Goal: Check status

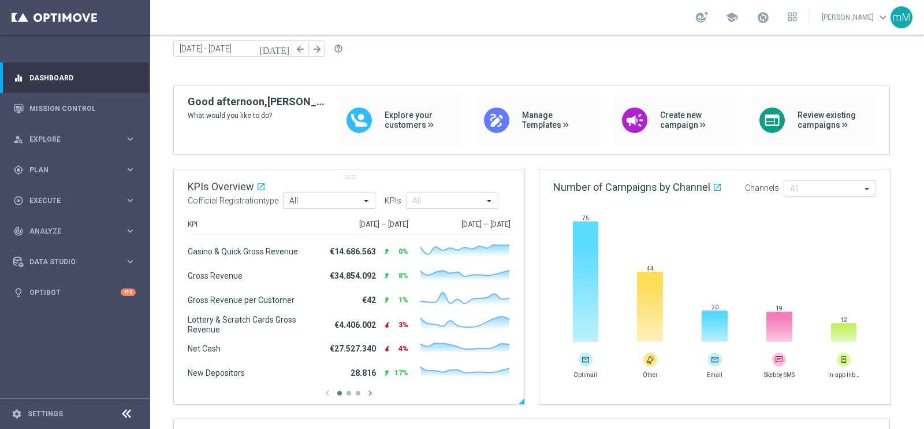
scroll to position [43, 0]
click at [374, 392] on icon "chevron_right" at bounding box center [370, 392] width 10 height 10
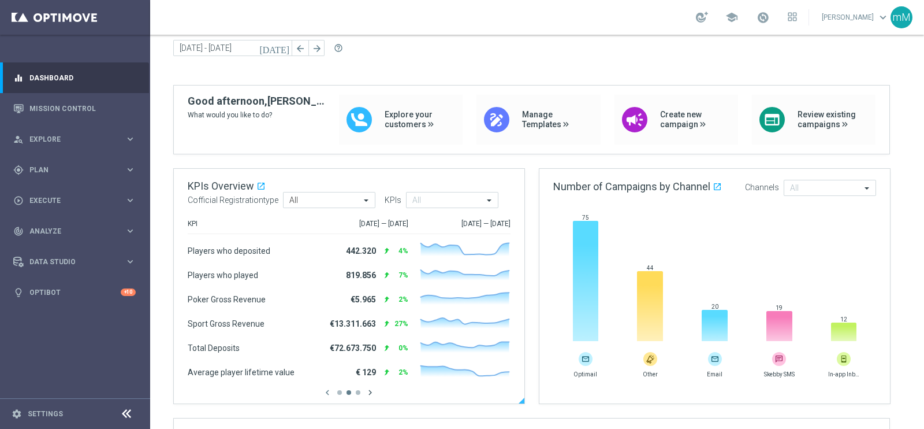
click at [374, 392] on icon "chevron_right" at bounding box center [370, 392] width 10 height 10
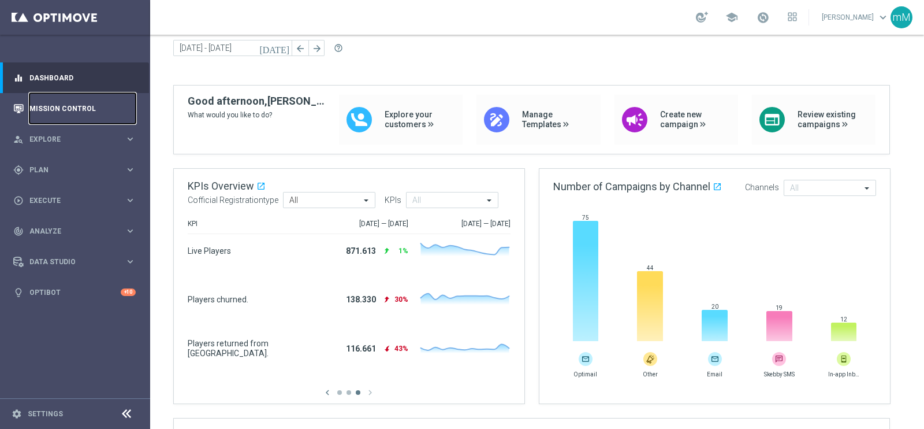
click at [53, 109] on link "Mission Control" at bounding box center [82, 108] width 106 height 31
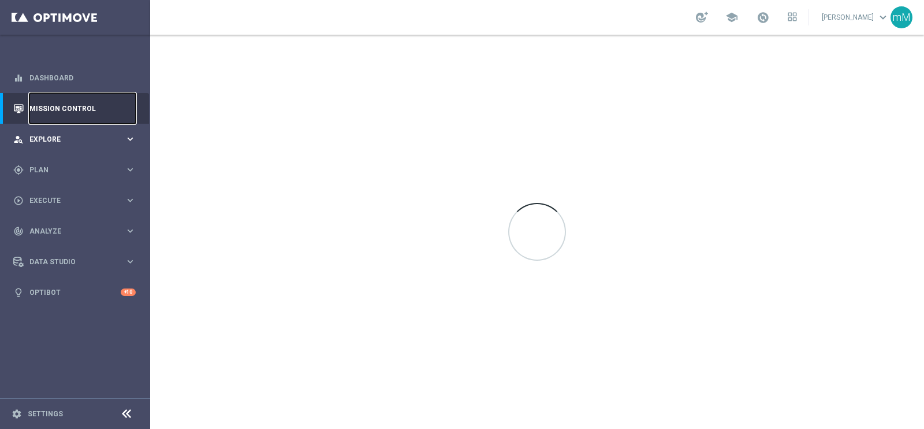
scroll to position [0, 0]
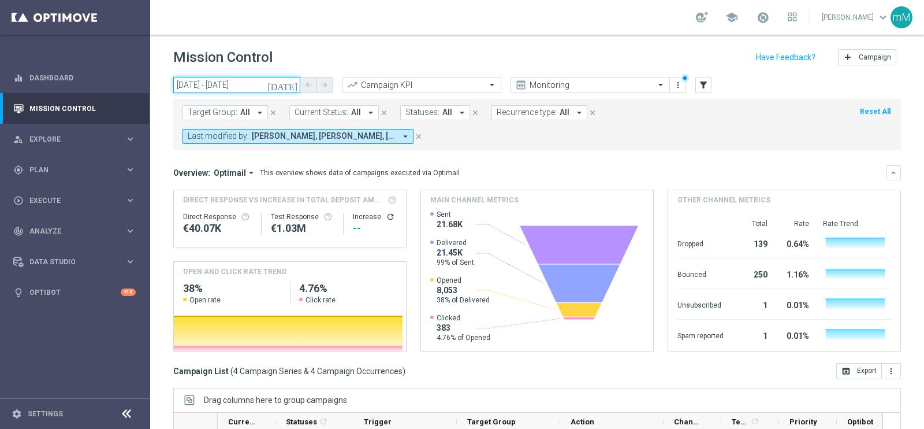
click at [243, 85] on input "[DATE] - [DATE]" at bounding box center [236, 85] width 127 height 16
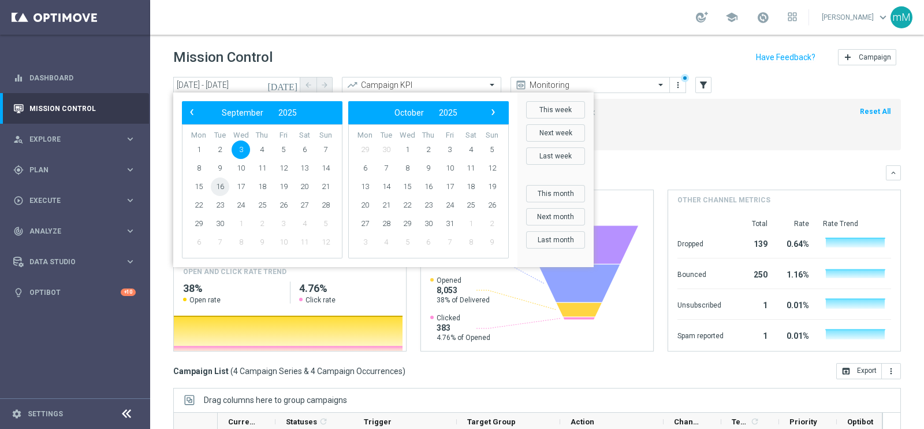
click at [221, 187] on span "16" at bounding box center [220, 186] width 18 height 18
click at [221, 186] on span "16" at bounding box center [220, 186] width 18 height 18
type input "[DATE] - [DATE]"
